Goal: Answer question/provide support: Ask a question

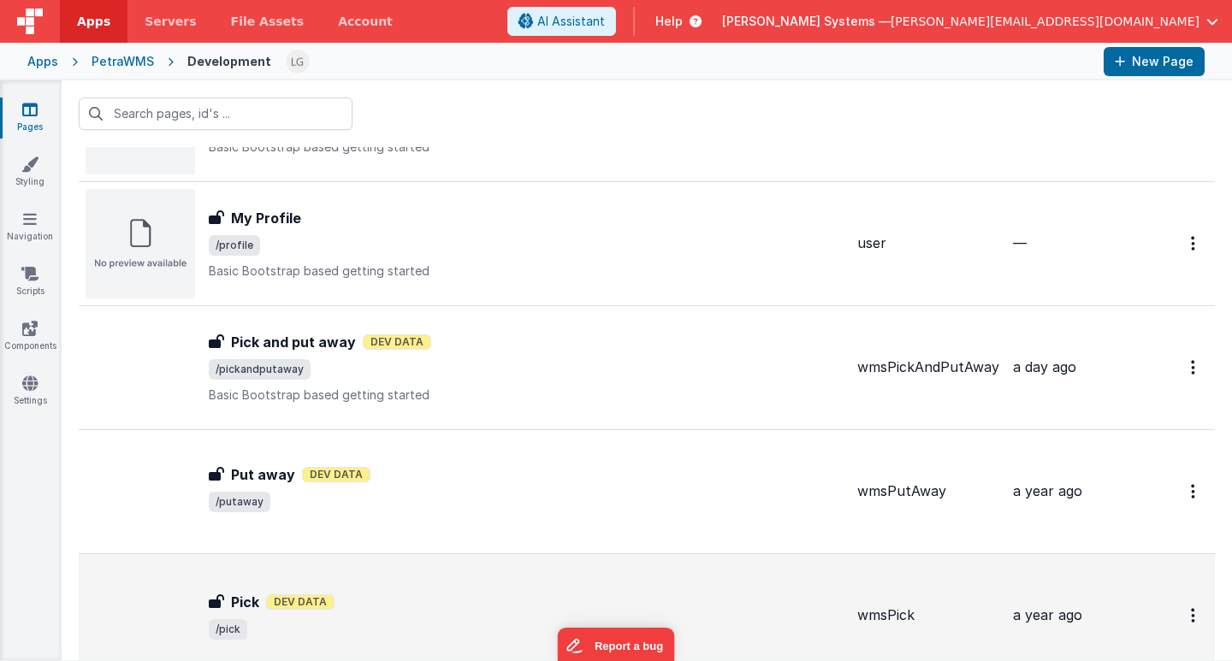
scroll to position [981, 0]
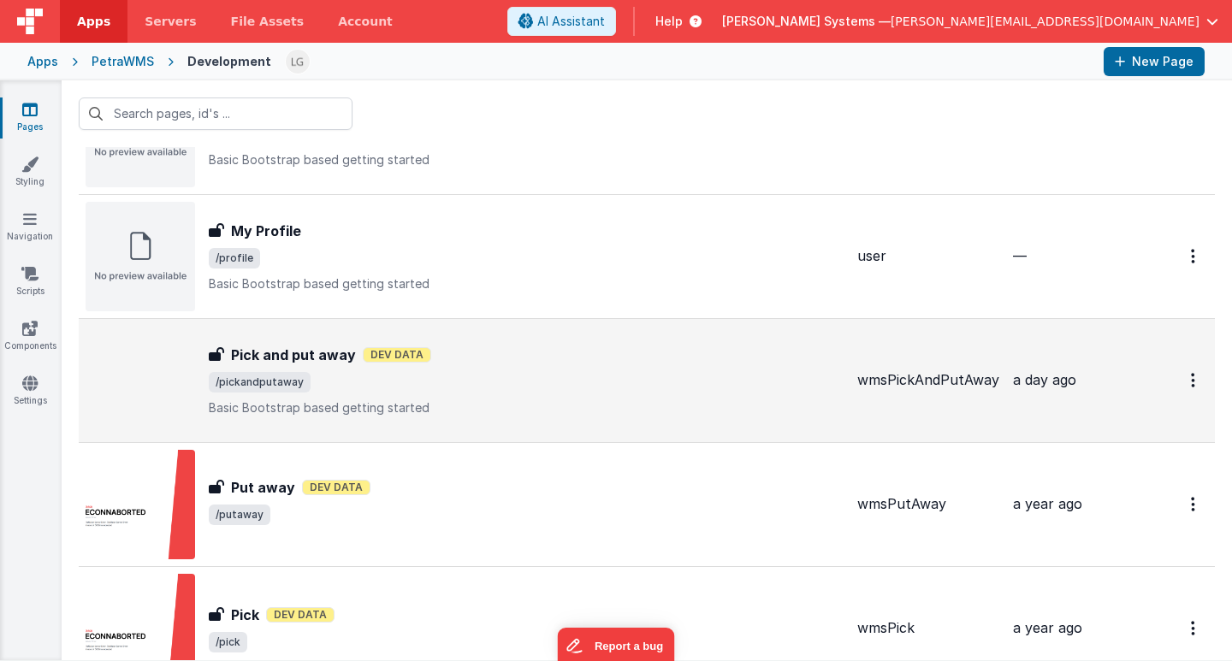
click at [324, 355] on h3 "Pick and put away" at bounding box center [293, 355] width 125 height 21
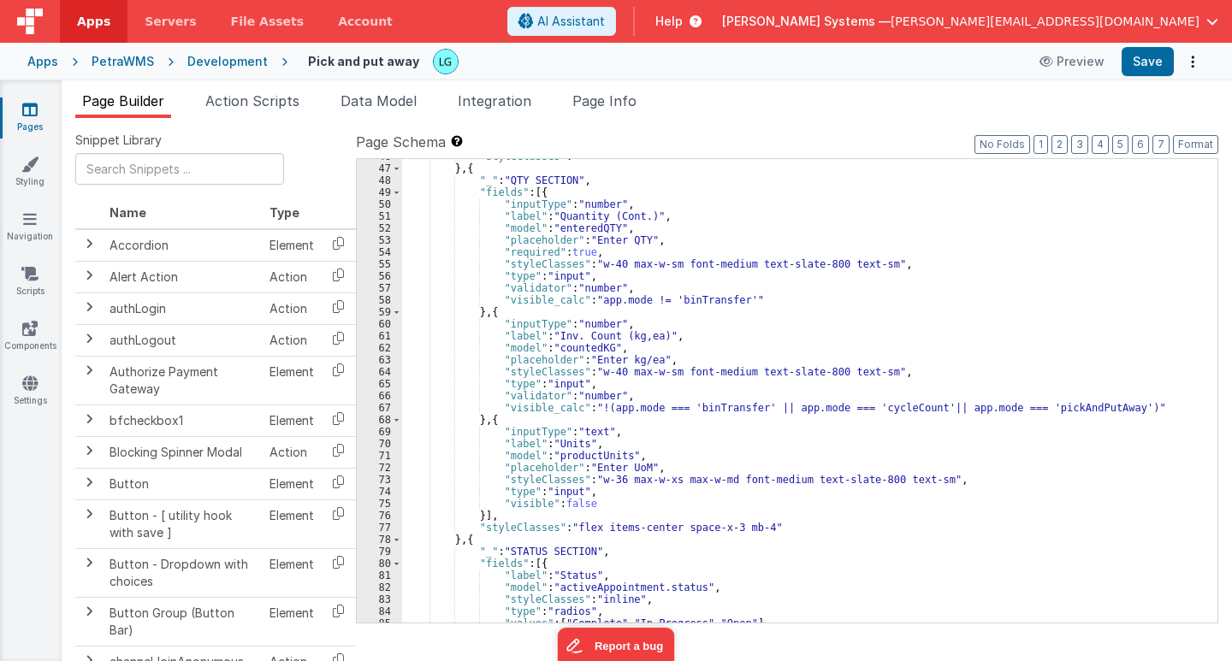
scroll to position [556, 0]
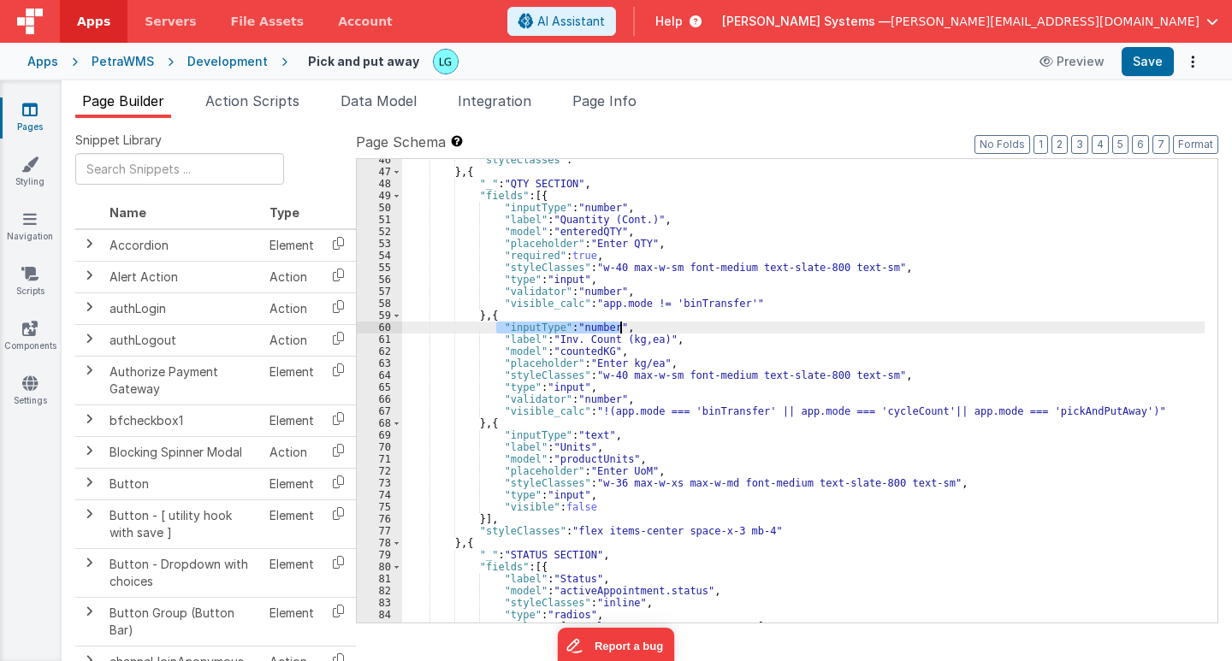
drag, startPoint x: 521, startPoint y: 326, endPoint x: 630, endPoint y: 326, distance: 108.7
click at [630, 326] on div ""styleClasses" : "" } , { "_" : "QTY SECTION" , "fields" : [{ "inputType" : "nu…" at bounding box center [803, 398] width 803 height 488
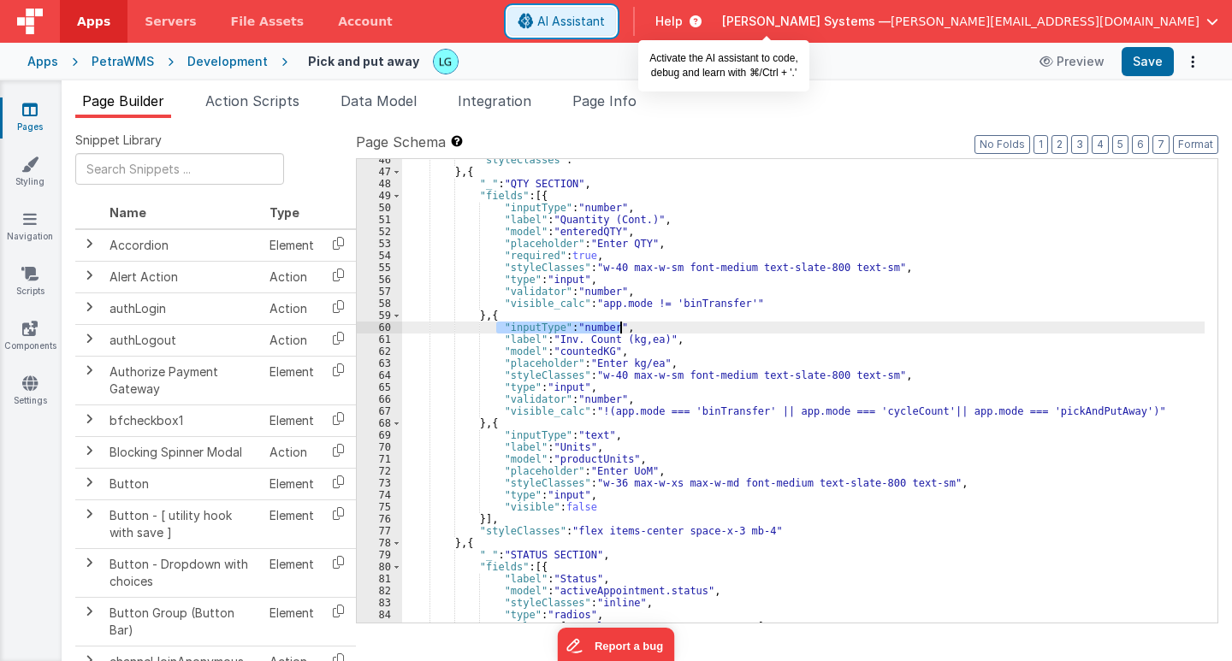
click at [605, 15] on span "AI Assistant" at bounding box center [571, 21] width 68 height 17
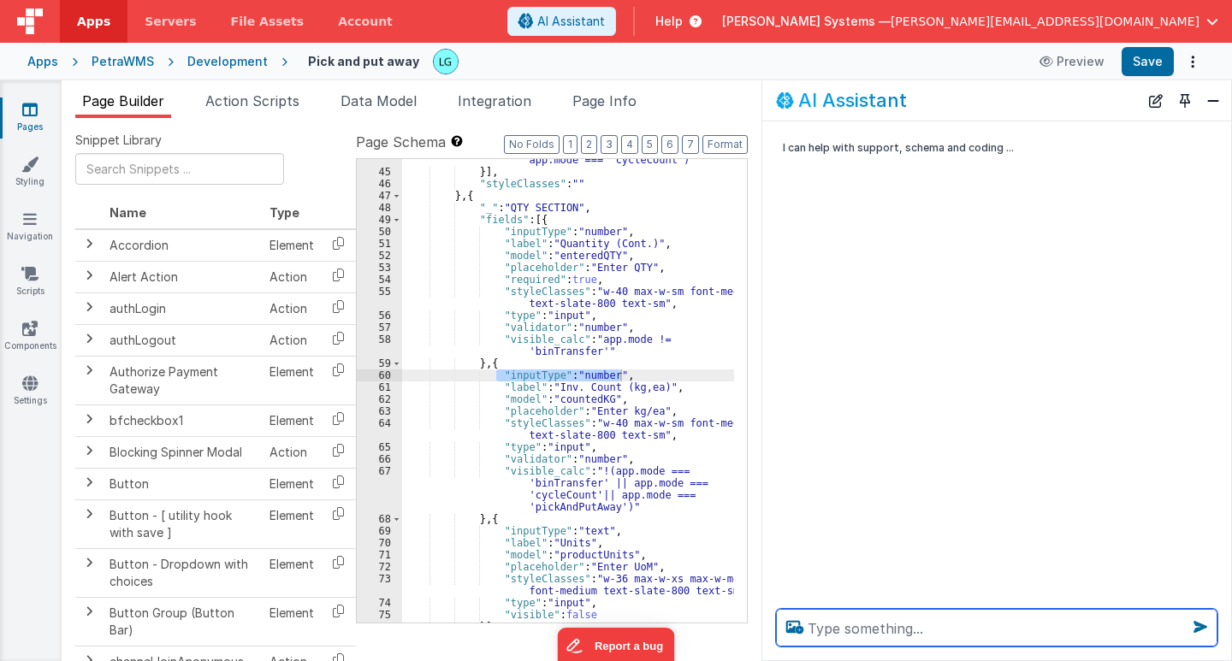
scroll to position [664, 0]
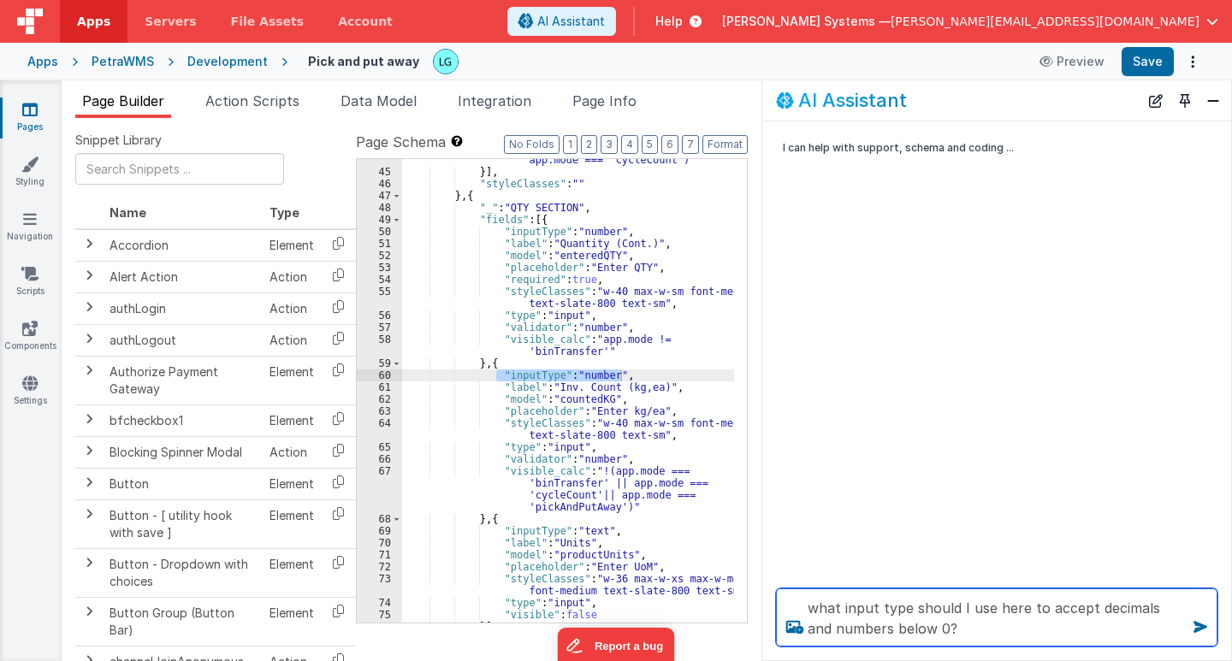
type textarea "what input type should I use here to accept decimals and numbers below 0?"
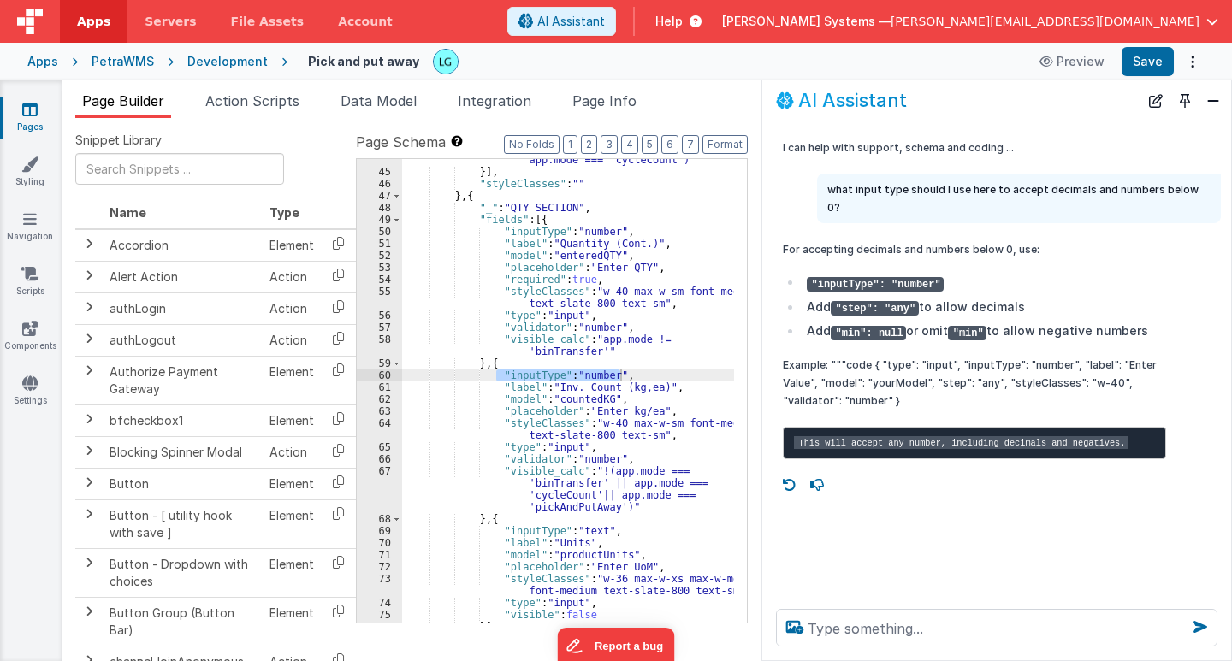
click at [648, 373] on div ""visible_calc" : "!(app.mode === 'pick' || app.mode === 'cycleCount')" }] , "st…" at bounding box center [568, 391] width 332 height 464
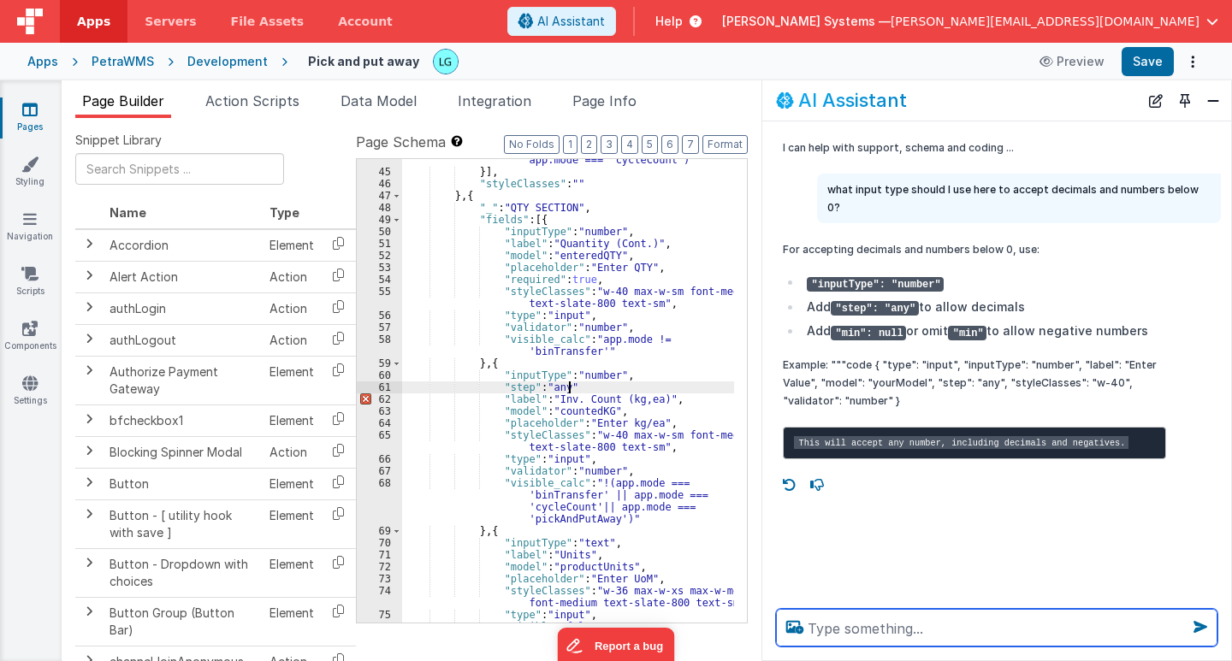
click at [851, 620] on textarea at bounding box center [997, 628] width 442 height 38
type textarea "i want it to be greater than 0 though"
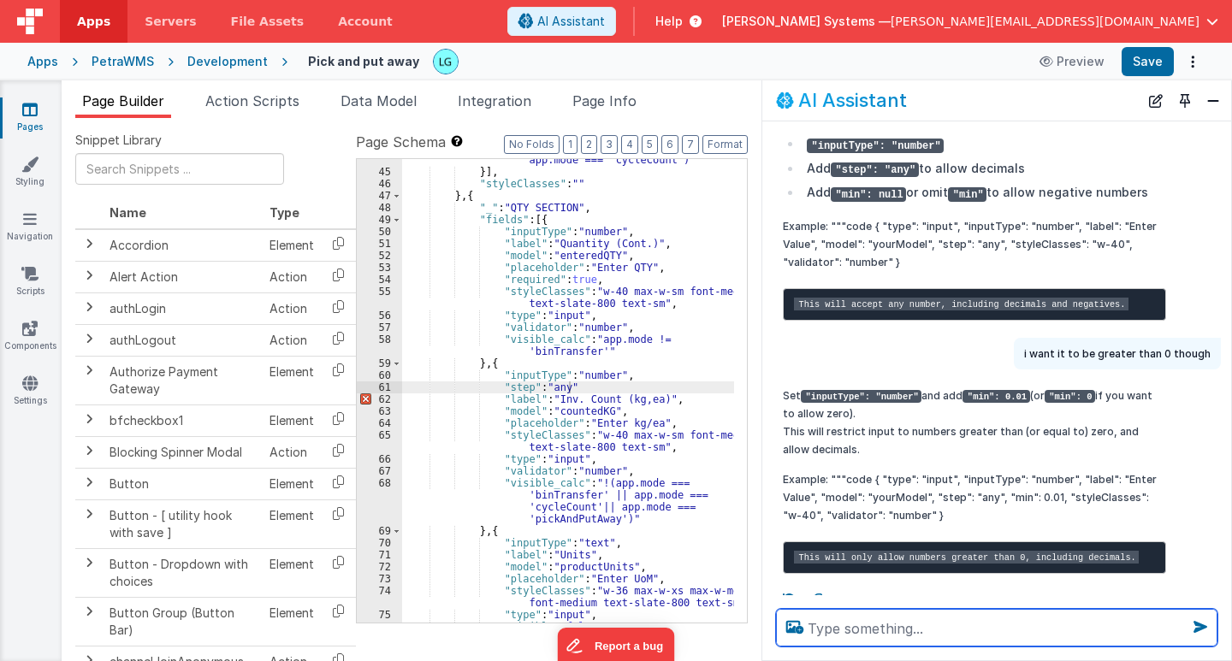
scroll to position [171, 0]
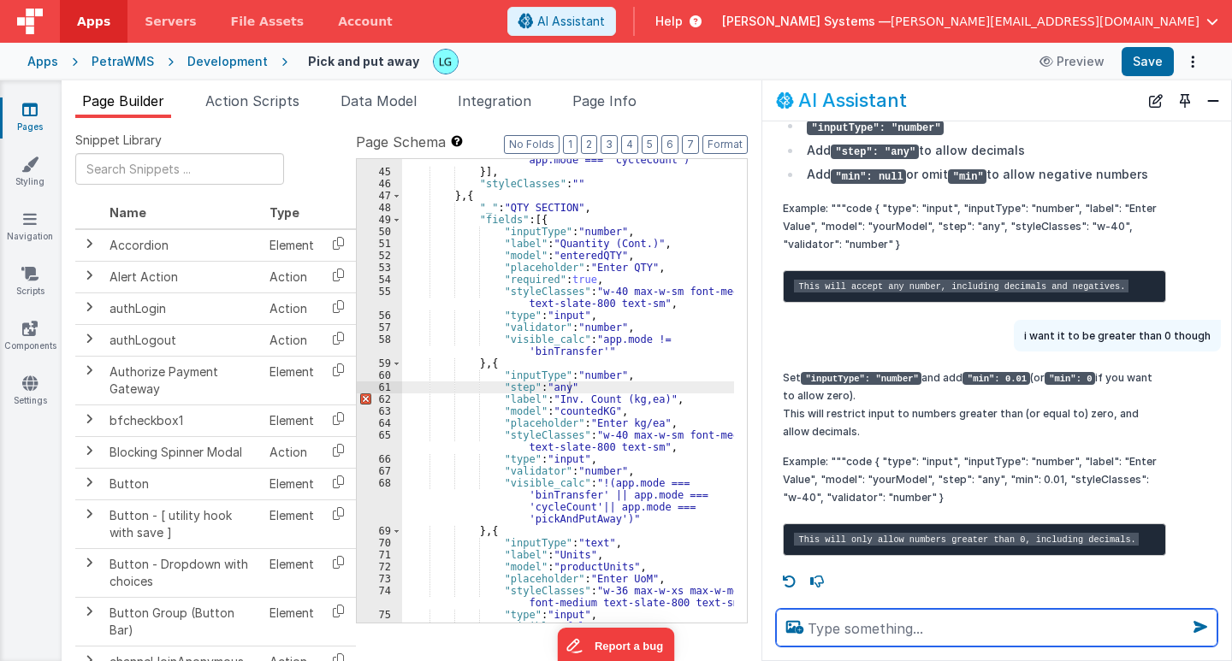
type textarea ","
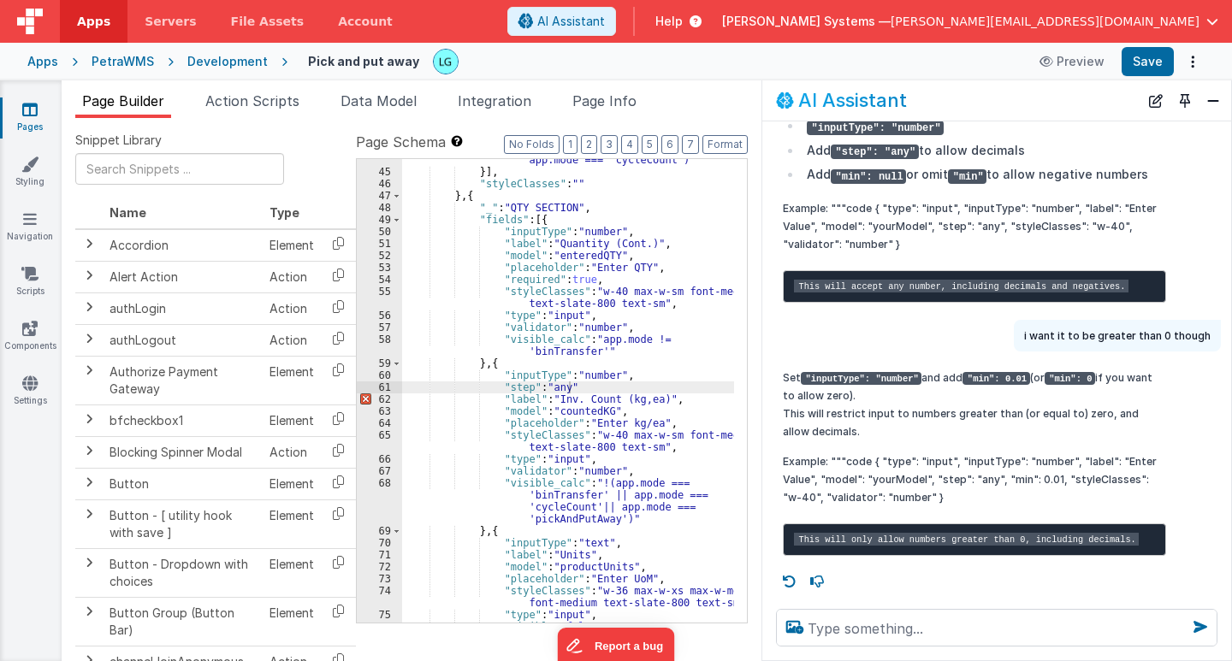
click at [574, 388] on div ""visible_calc" : "!(app.mode === 'pick' || app.mode === 'cycleCount')" }] , "st…" at bounding box center [569, 392] width 335 height 500
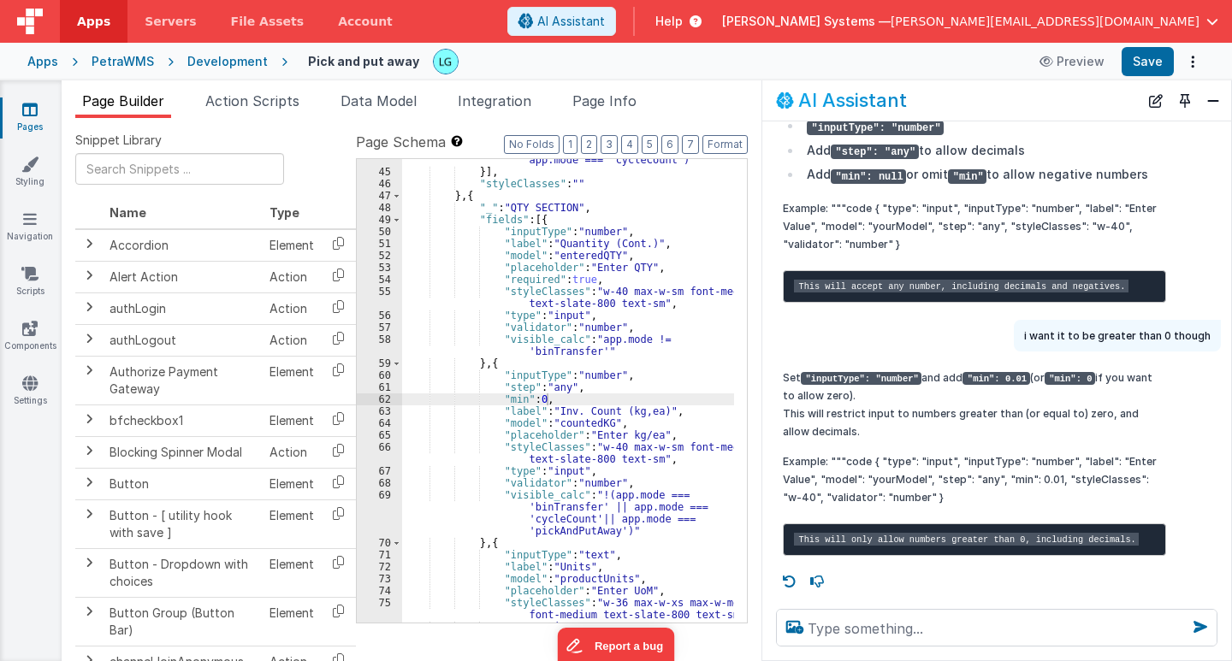
click at [899, 434] on div "Set "inputType": "number" and add "min": 0.01 (or "min": 0 if you want to allow…" at bounding box center [974, 462] width 383 height 187
click at [663, 376] on div ""visible_calc" : "!(app.mode === 'pick' || app.mode === 'cycleCount')" }] , "st…" at bounding box center [569, 392] width 335 height 500
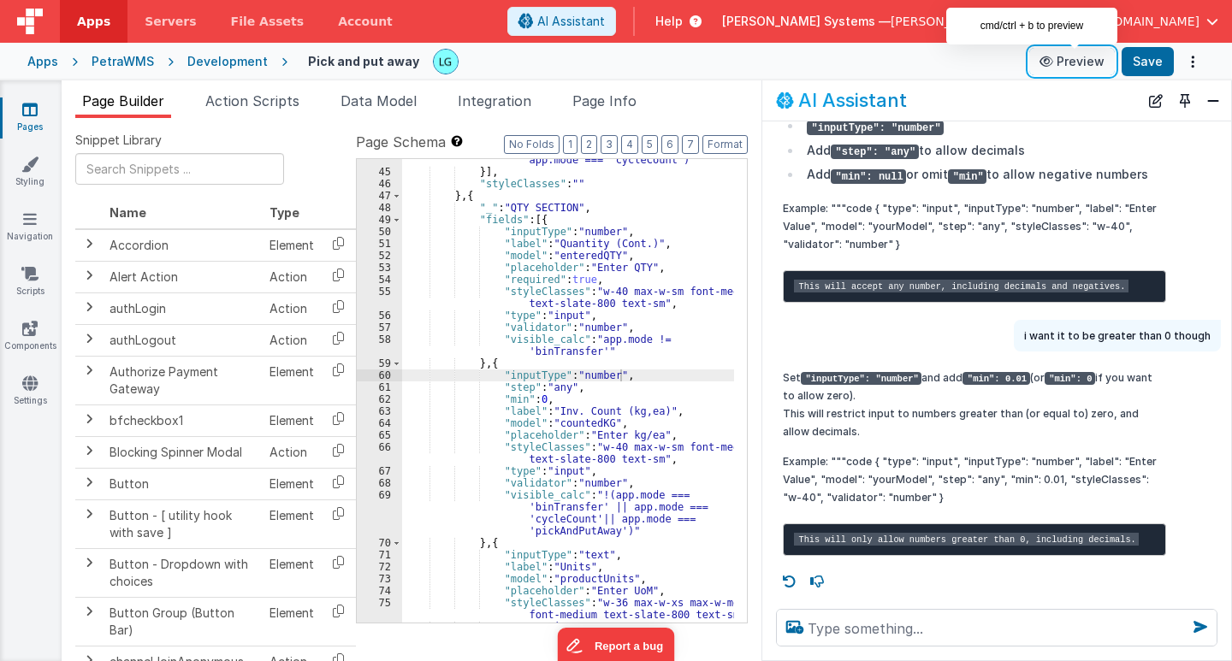
click at [1067, 60] on button "Preview" at bounding box center [1072, 61] width 86 height 27
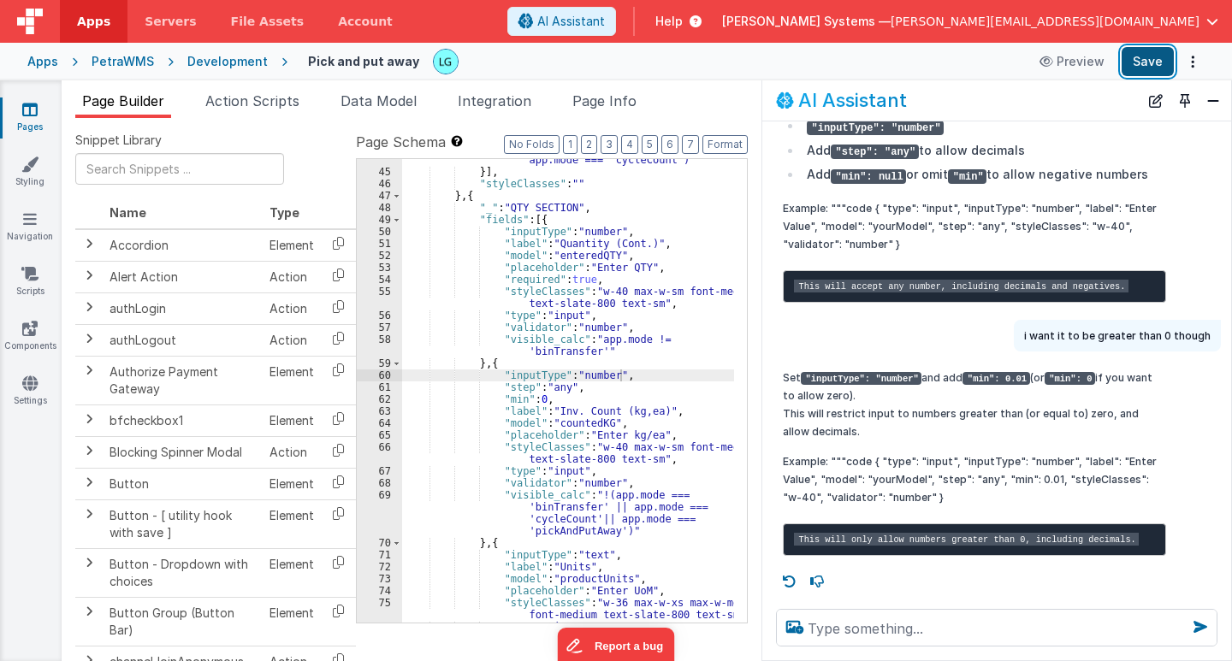
click at [1138, 62] on button "Save" at bounding box center [1148, 61] width 52 height 29
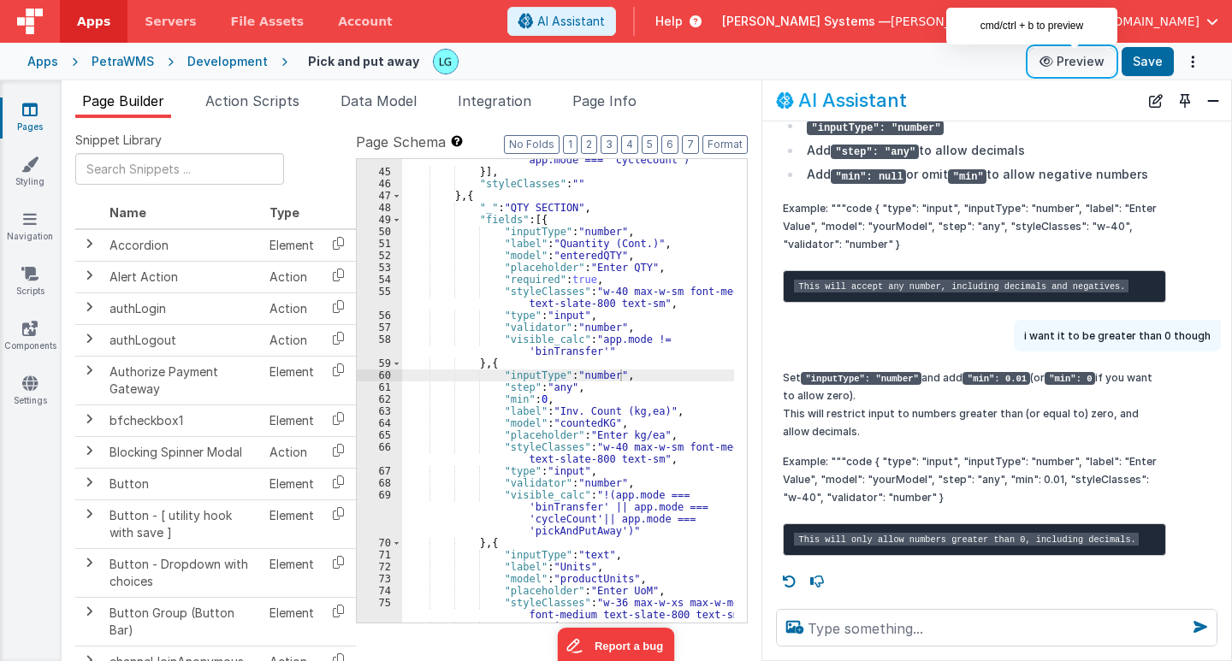
click at [1068, 69] on button "Preview" at bounding box center [1072, 61] width 86 height 27
